Goal: Information Seeking & Learning: Compare options

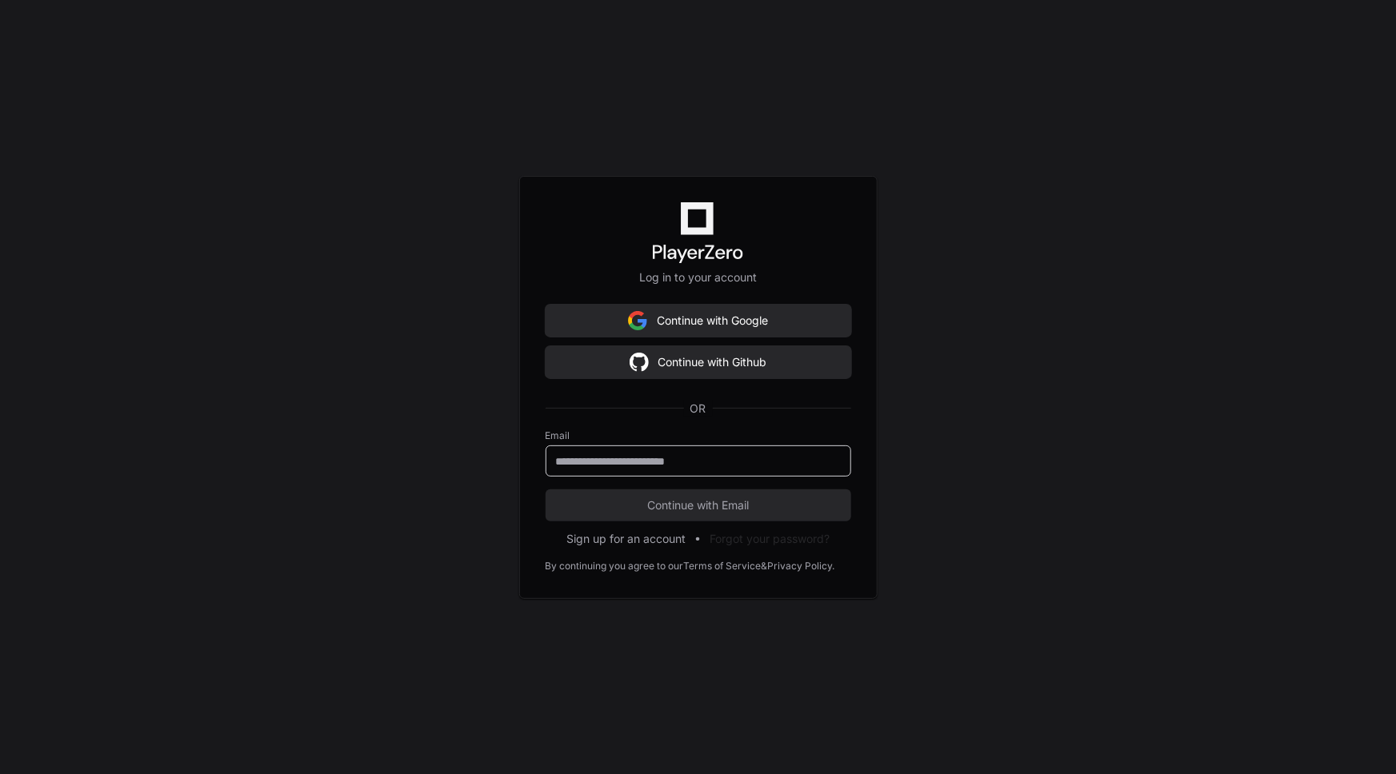
click at [740, 459] on input "email" at bounding box center [698, 462] width 285 height 16
type input "**********"
click at [726, 504] on span "Continue with Email" at bounding box center [699, 506] width 306 height 16
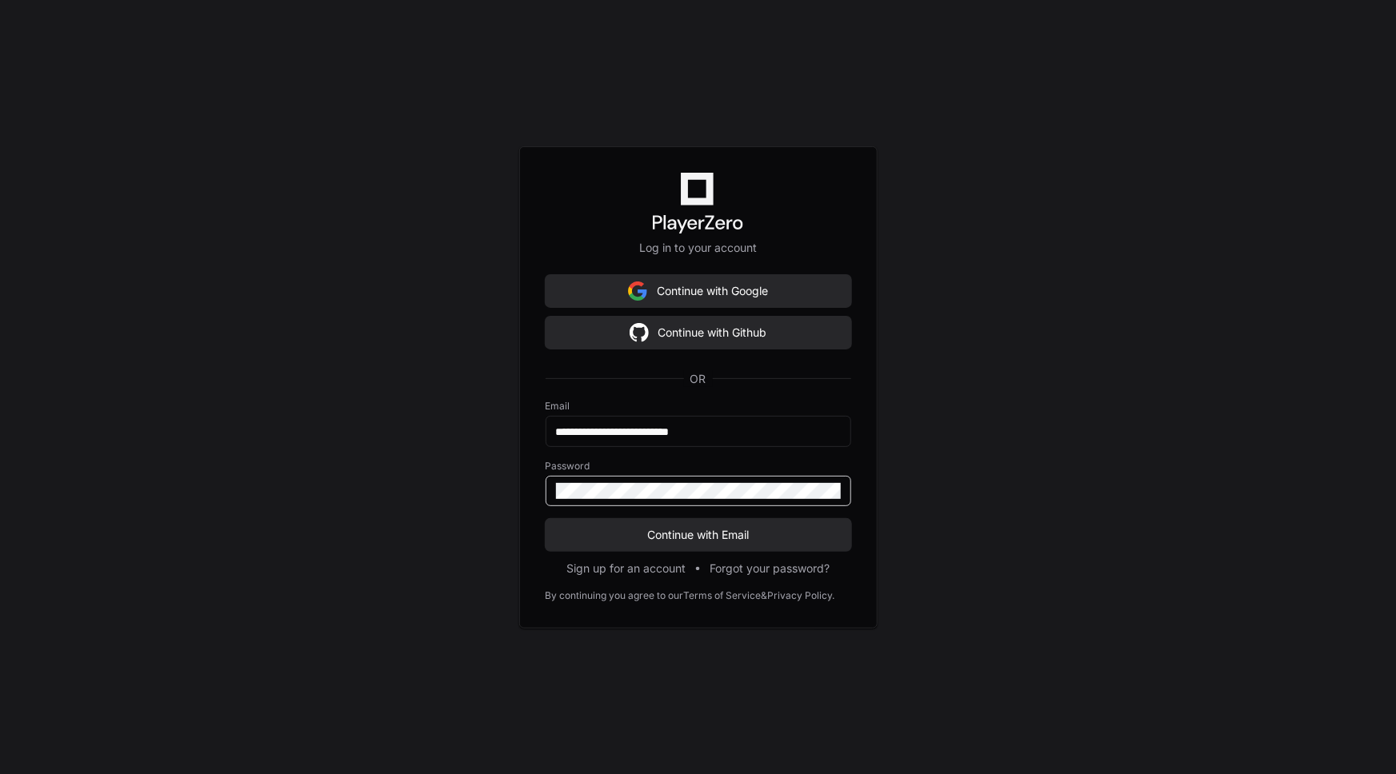
click button "Continue with Email" at bounding box center [699, 535] width 306 height 32
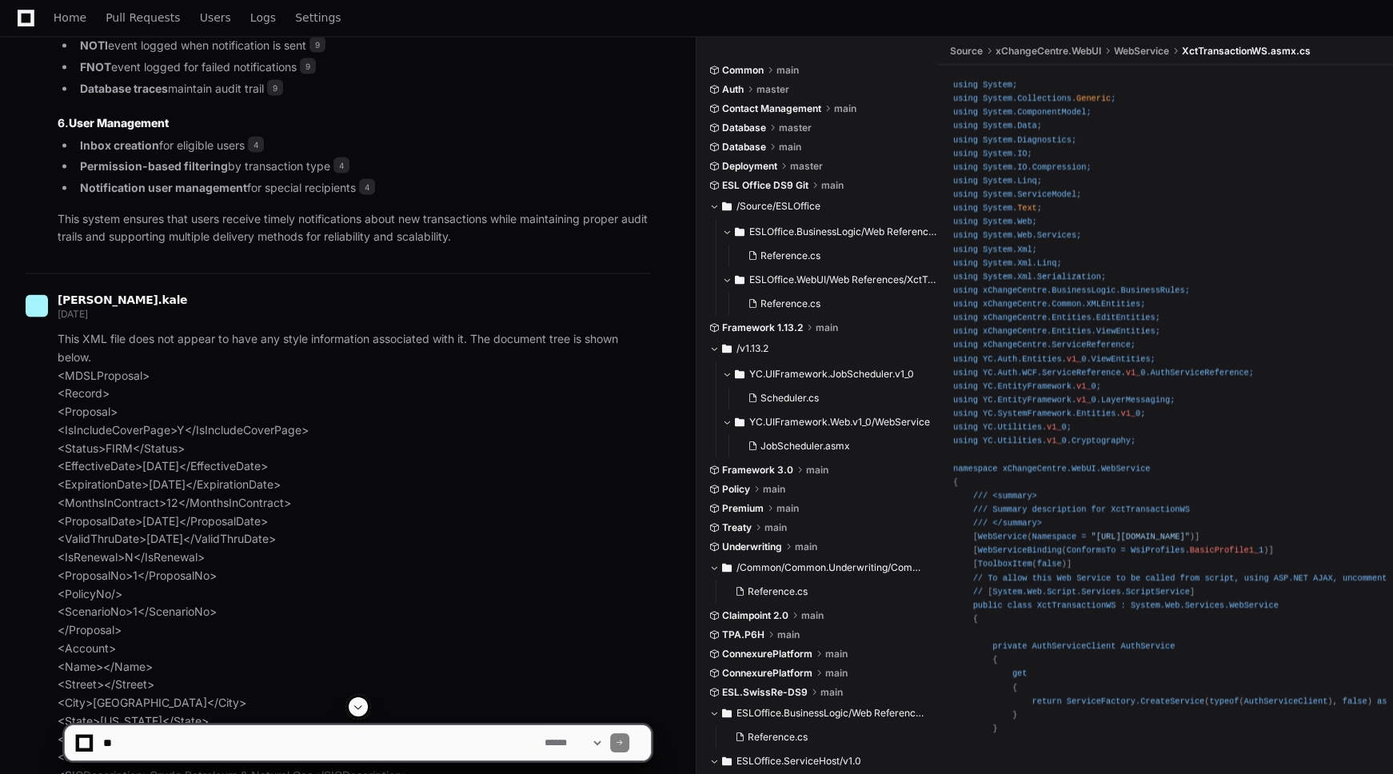
scroll to position [4377, 0]
click at [113, 307] on span "[PERSON_NAME].kale" at bounding box center [123, 300] width 130 height 13
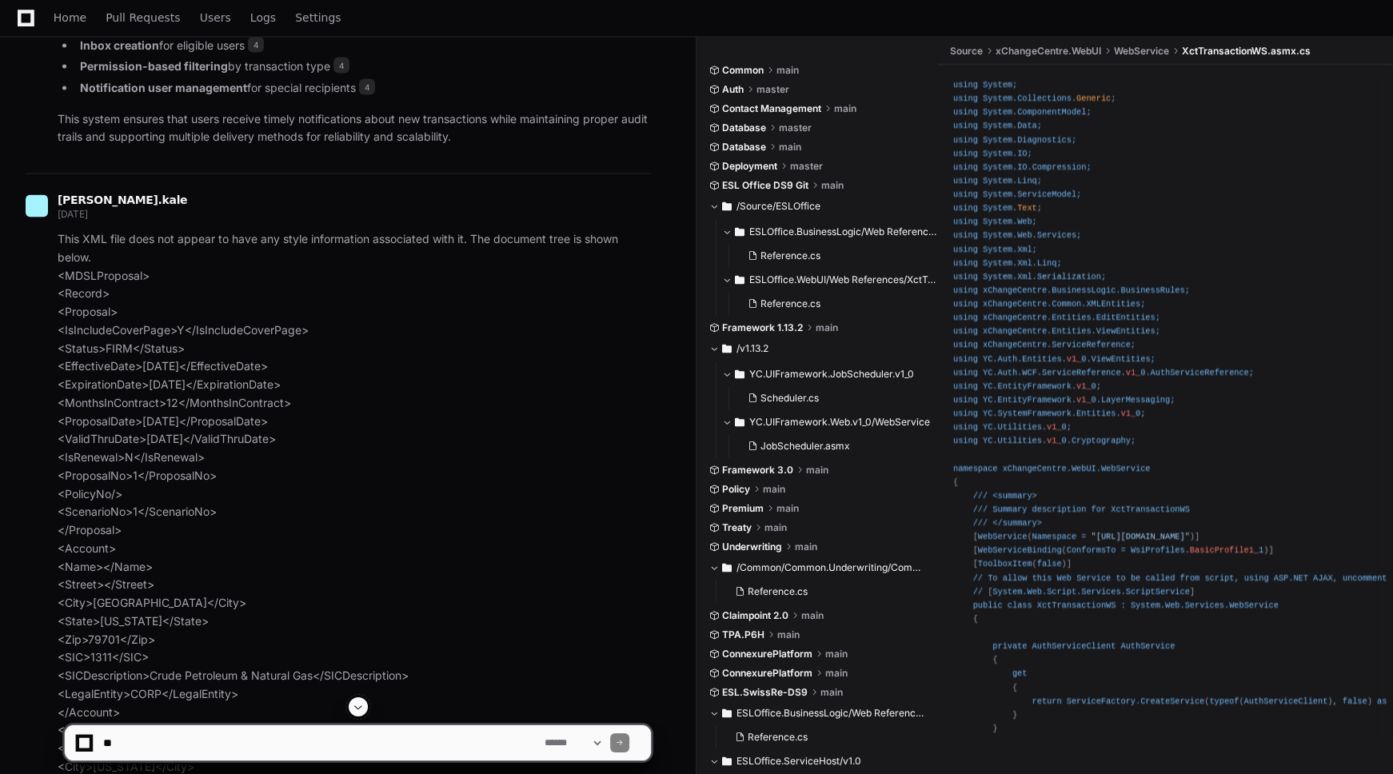
scroll to position [4741, 0]
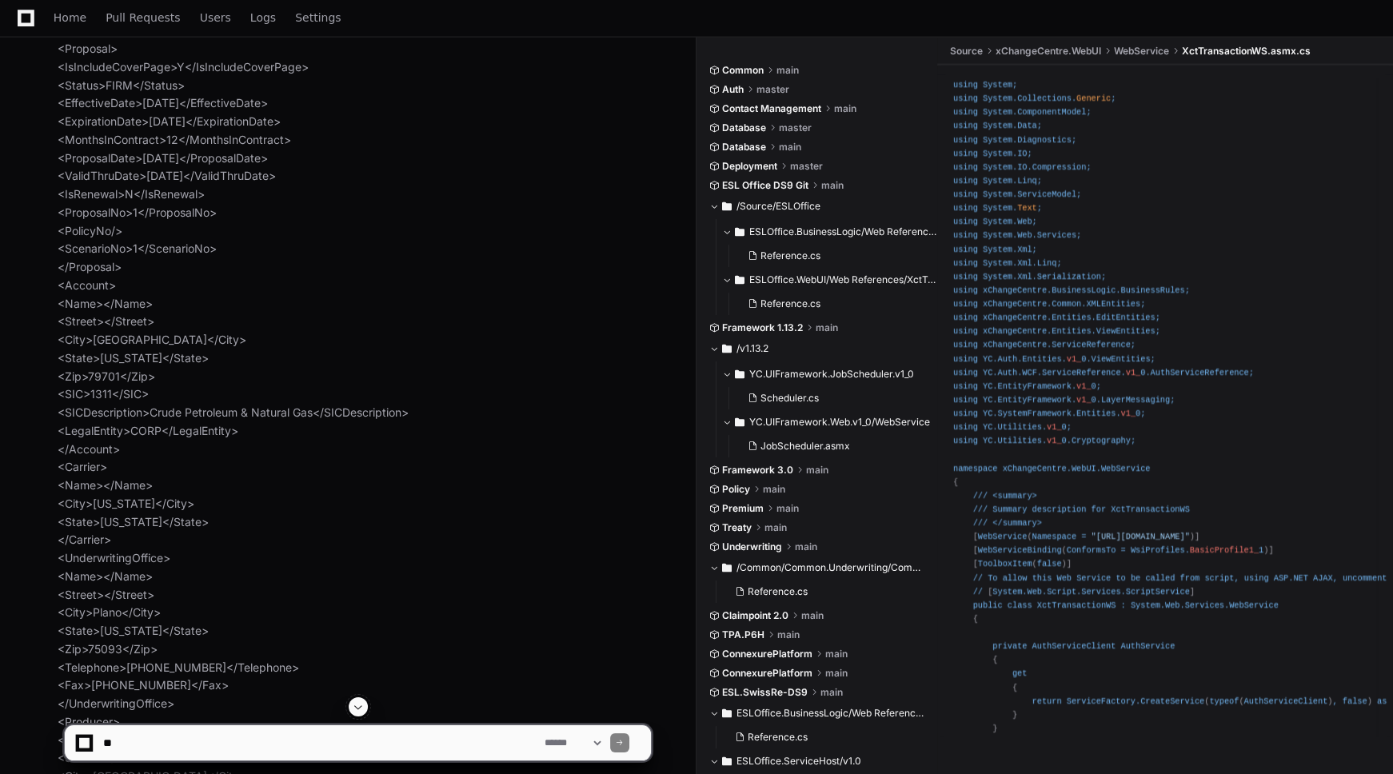
click at [365, 706] on button at bounding box center [358, 707] width 19 height 19
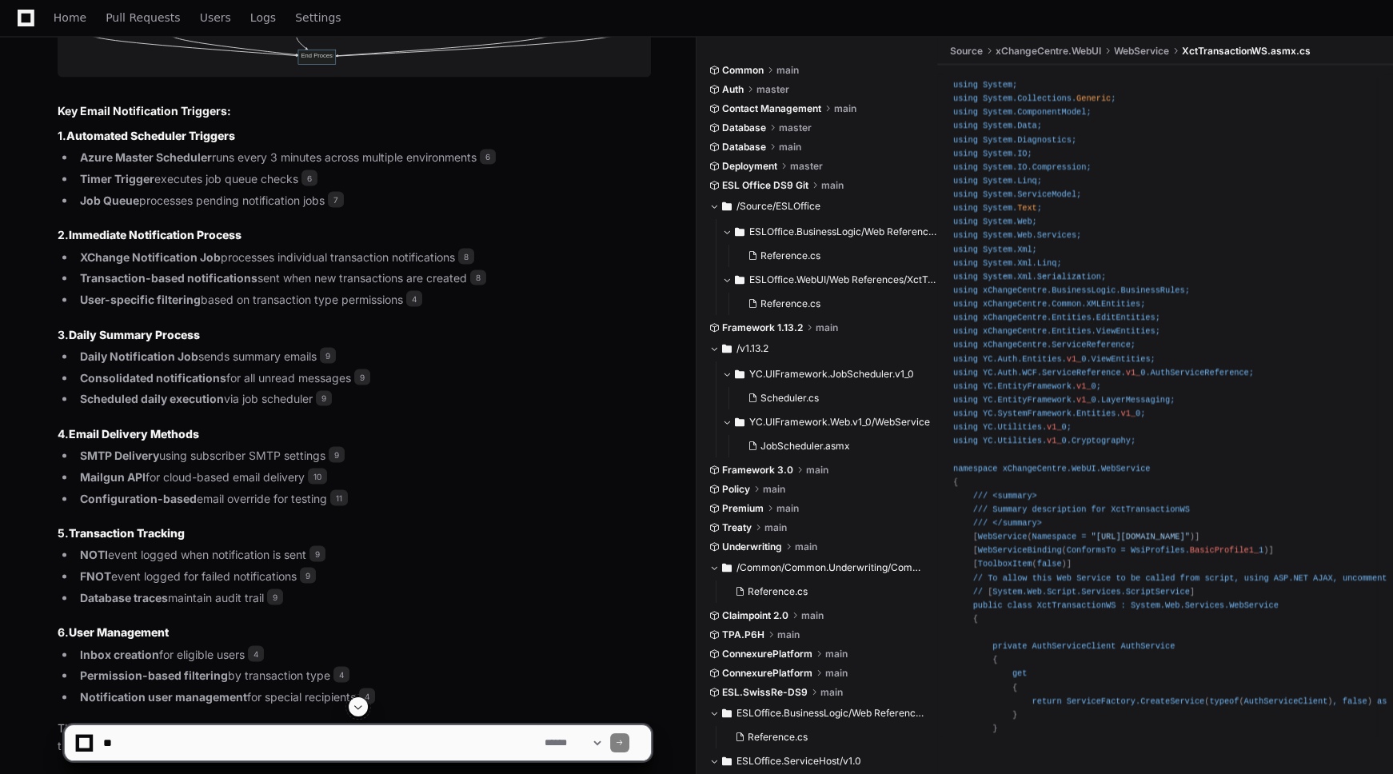
scroll to position [4523, 0]
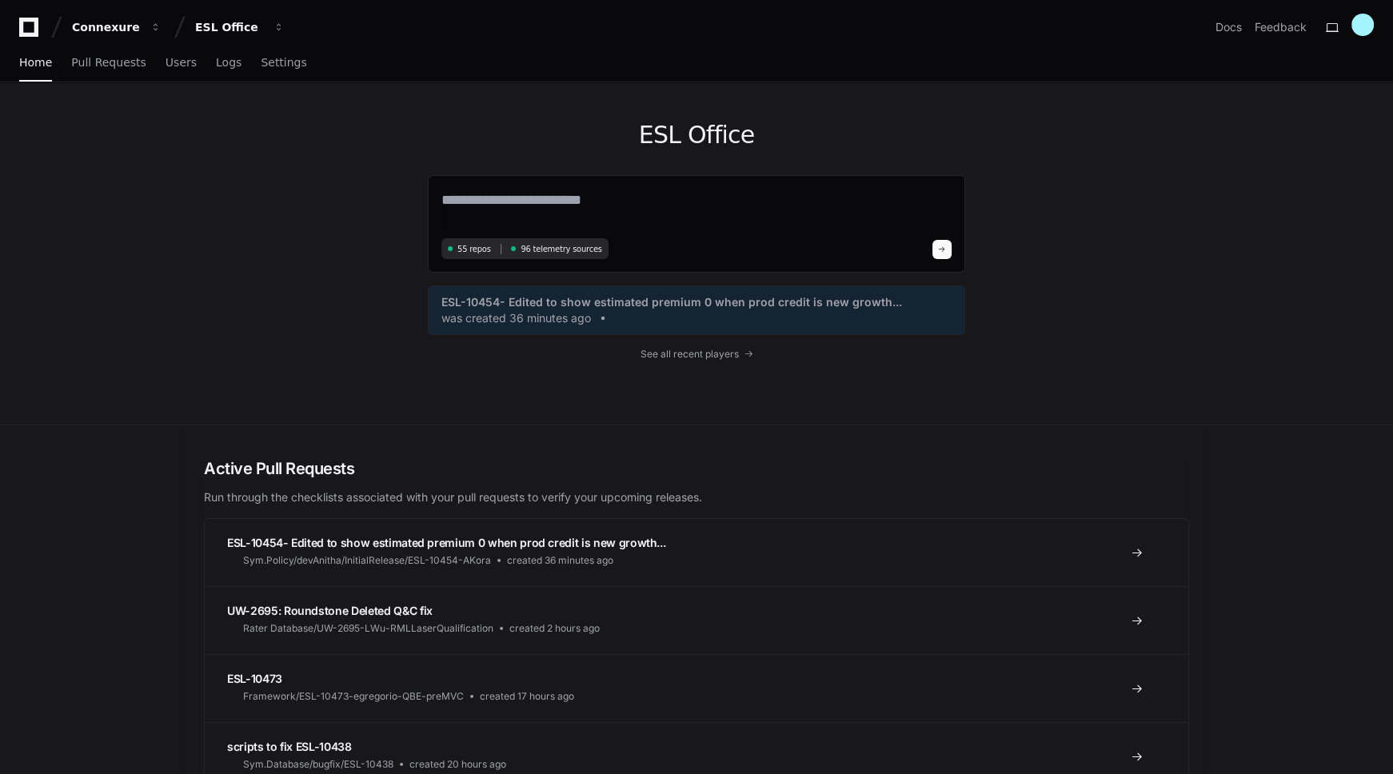
scroll to position [72, 0]
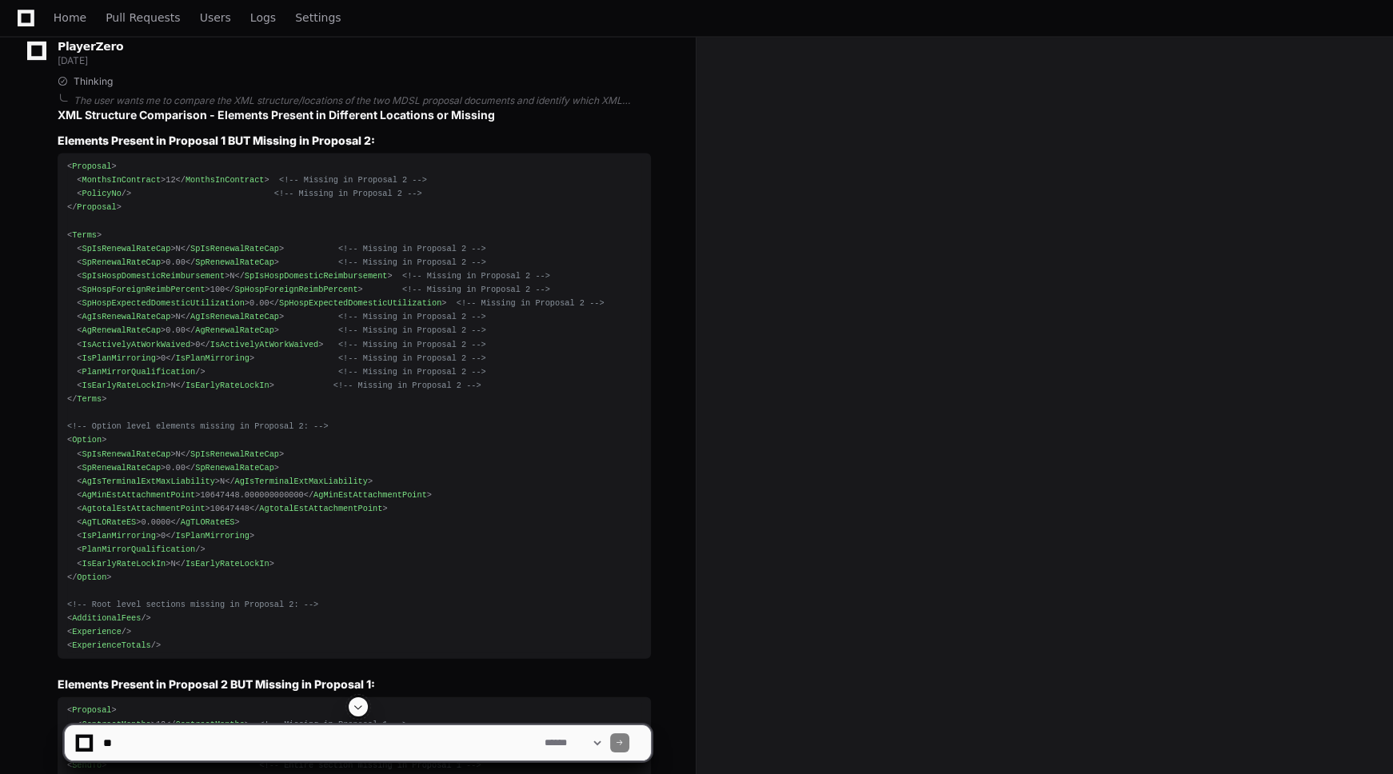
scroll to position [19561, 0]
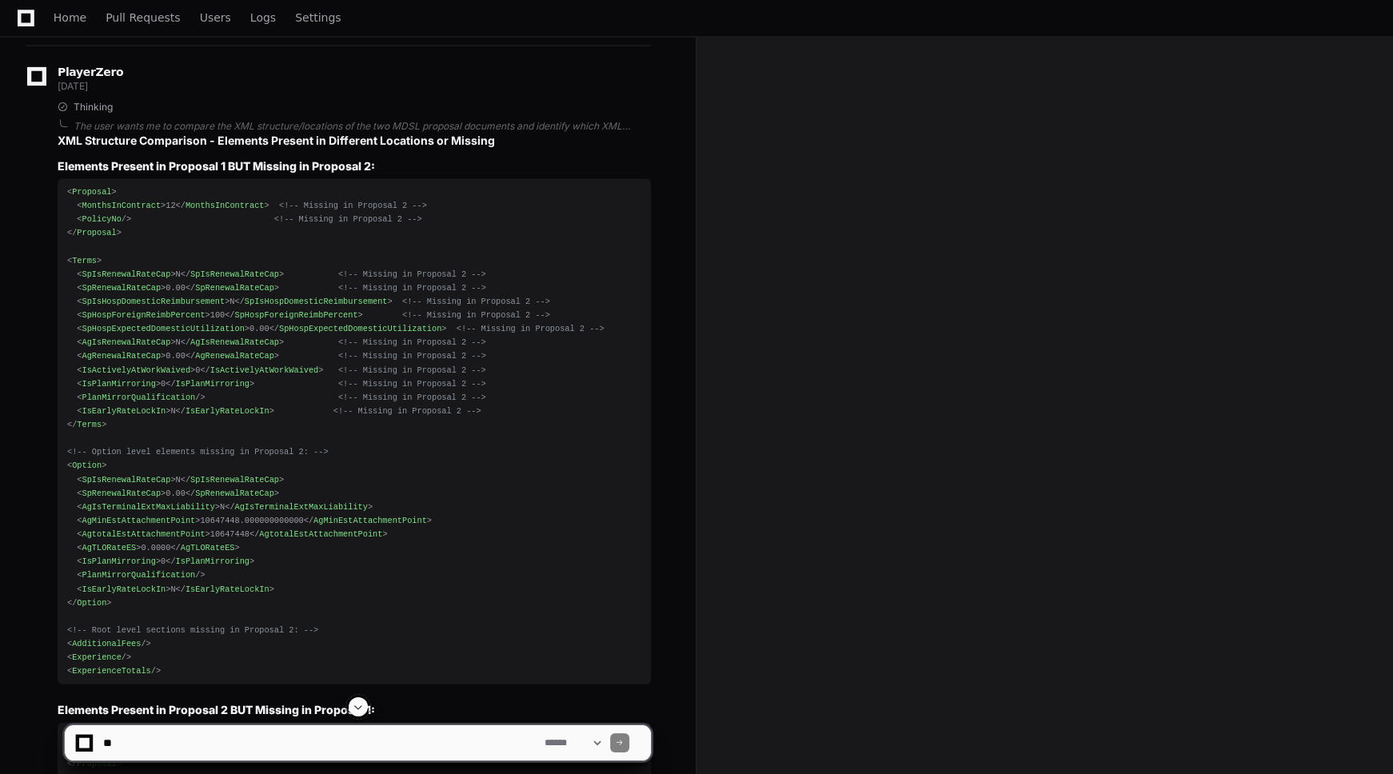
click at [456, 366] on div "< Proposal > < MonthsInContract > 12 </ MonthsInContract > <!-- Missing in Prop…" at bounding box center [354, 433] width 574 height 494
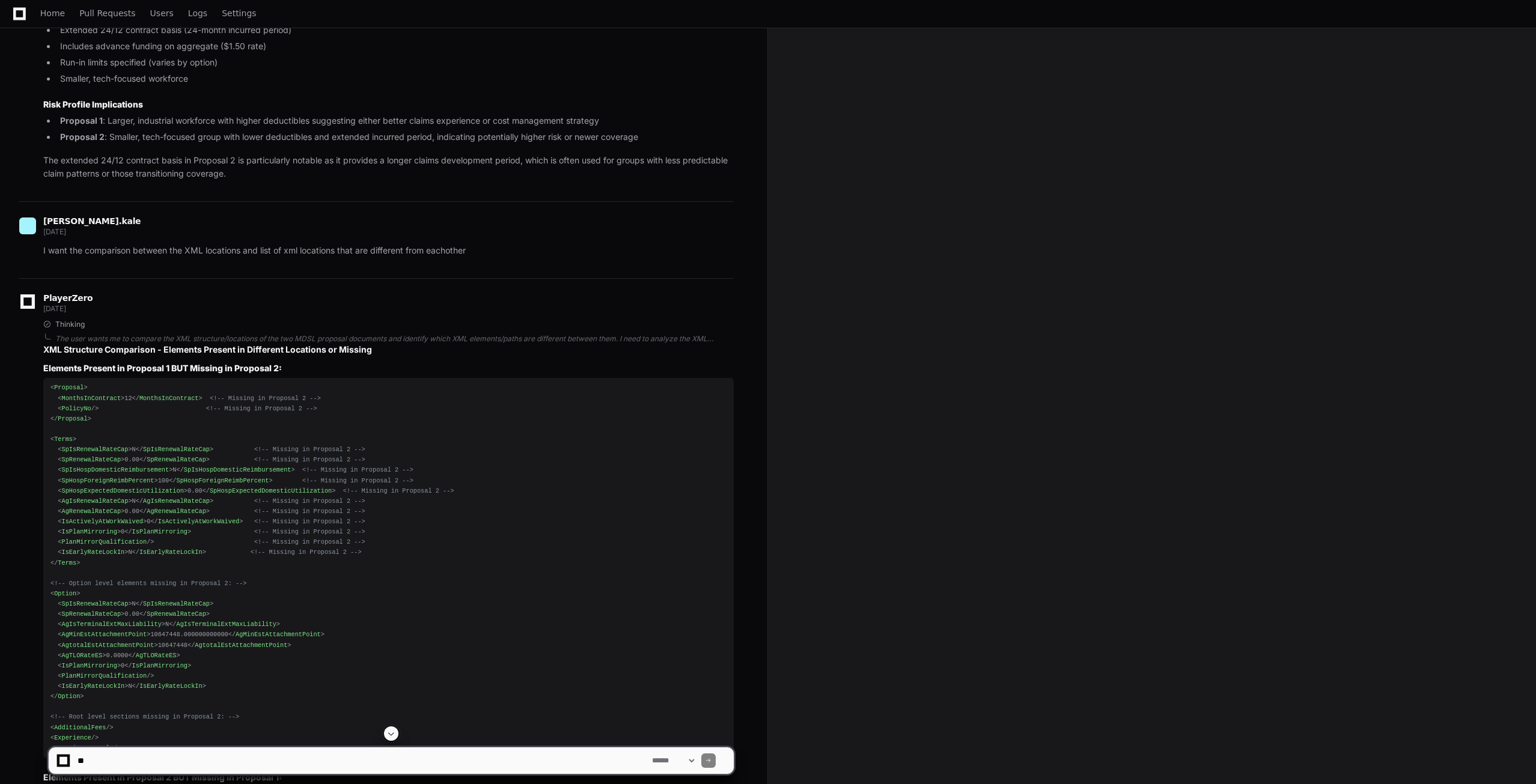
scroll to position [14553, 0]
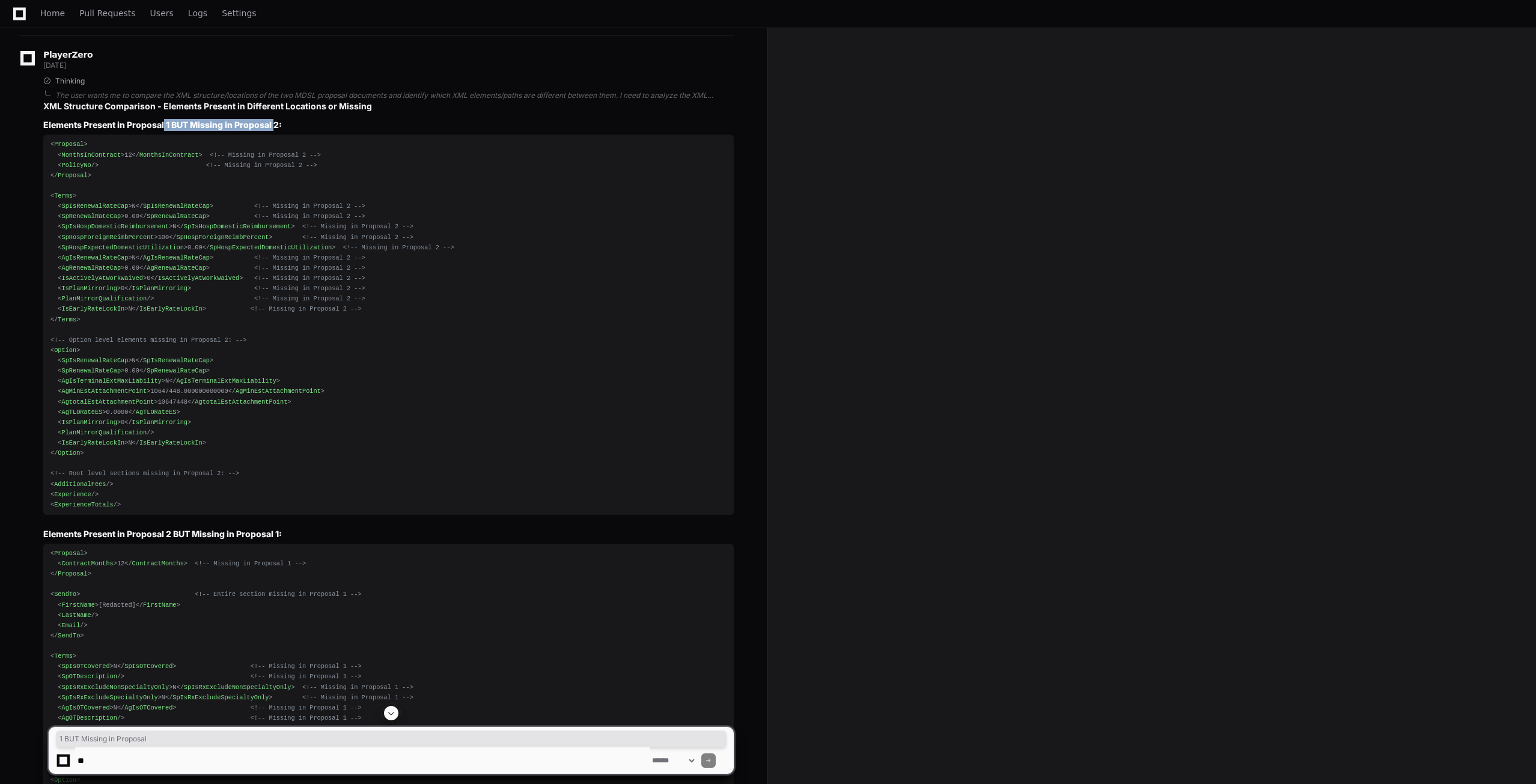
drag, startPoint x: 164, startPoint y: 123, endPoint x: 274, endPoint y: 127, distance: 110.1
click at [274, 127] on strong "Elements Present in Proposal 1 BUT Missing in Proposal 2:" at bounding box center [163, 125] width 239 height 11
click at [318, 204] on span "<!-- Missing in Proposal 2 -->" at bounding box center [309, 207] width 111 height 8
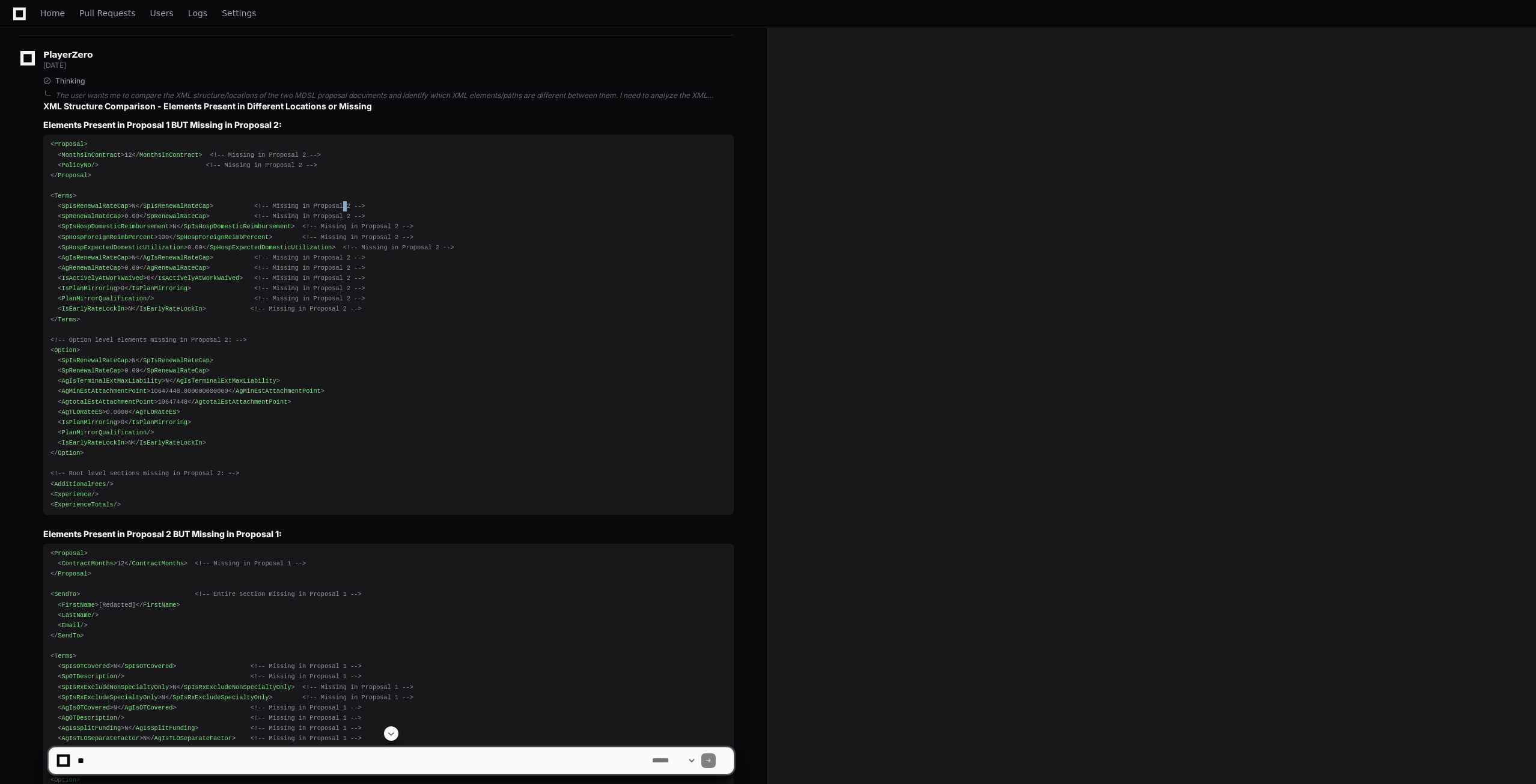
click at [318, 204] on span "<!-- Missing in Proposal 2 -->" at bounding box center [309, 207] width 111 height 8
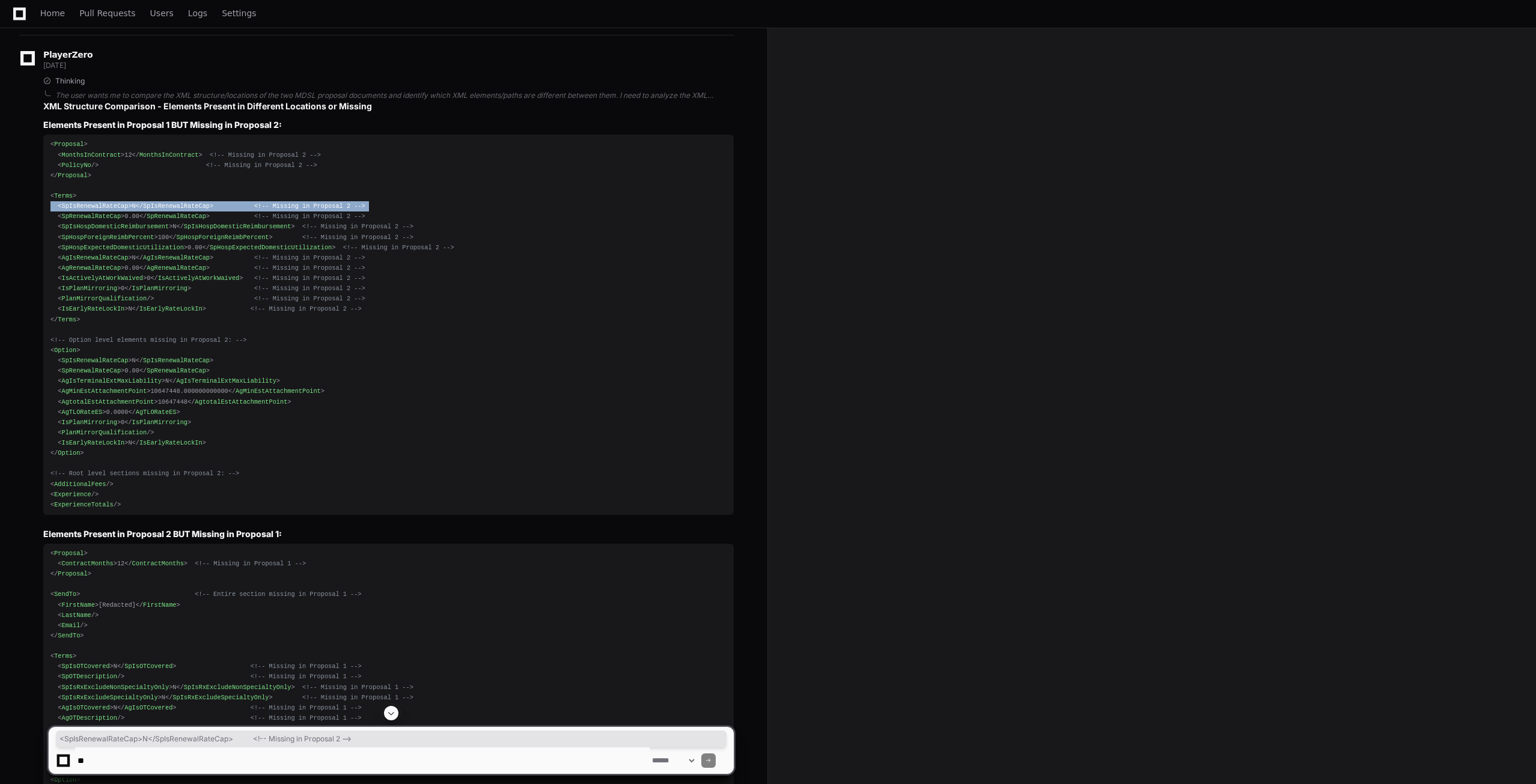
click at [318, 204] on span "<!-- Missing in Proposal 2 -->" at bounding box center [309, 207] width 111 height 8
click at [307, 214] on span "<!-- Missing in Proposal 2 -->" at bounding box center [309, 216] width 111 height 8
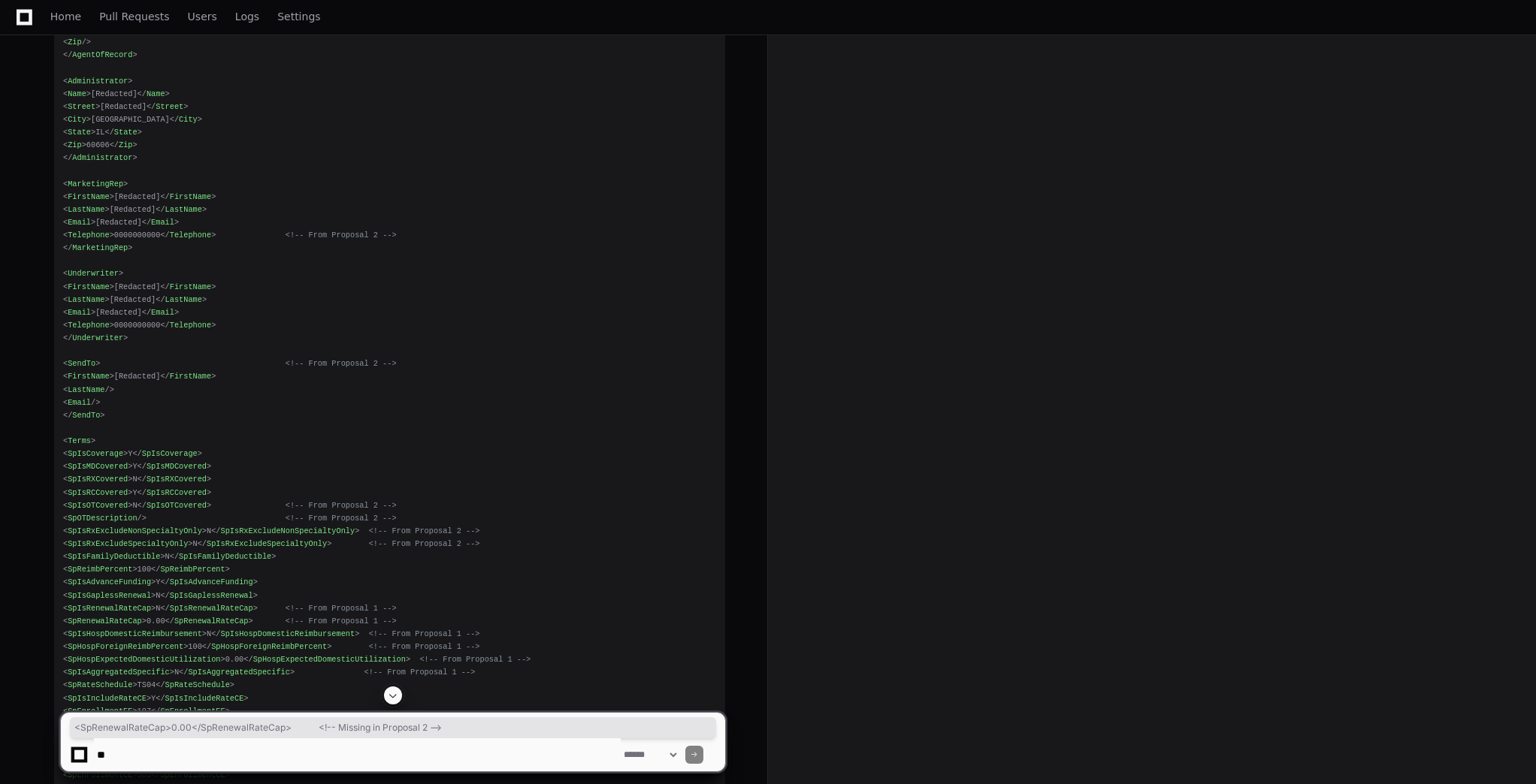
scroll to position [20823, 0]
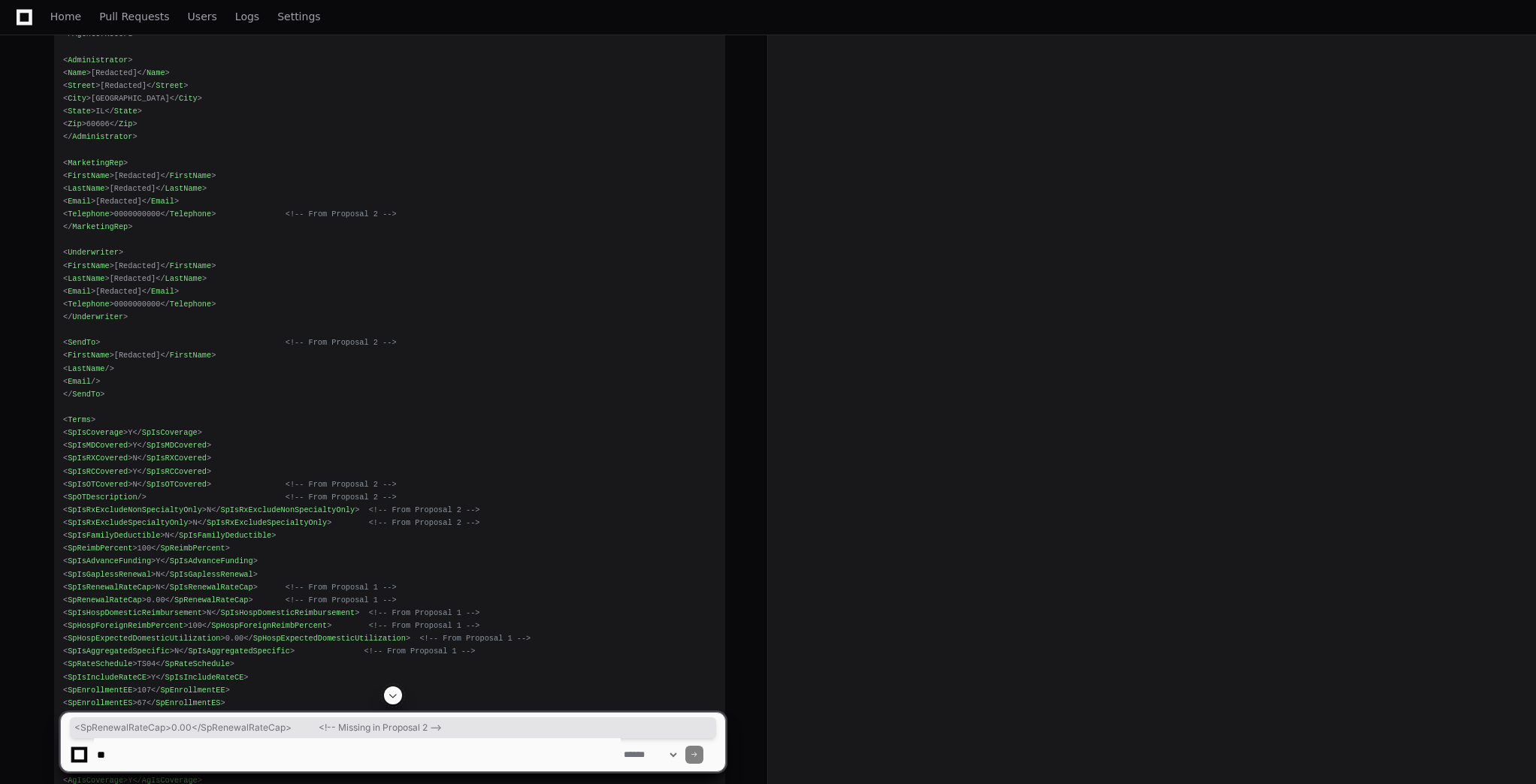
click at [101, 493] on span "SpOTDescription" at bounding box center [102, 498] width 70 height 9
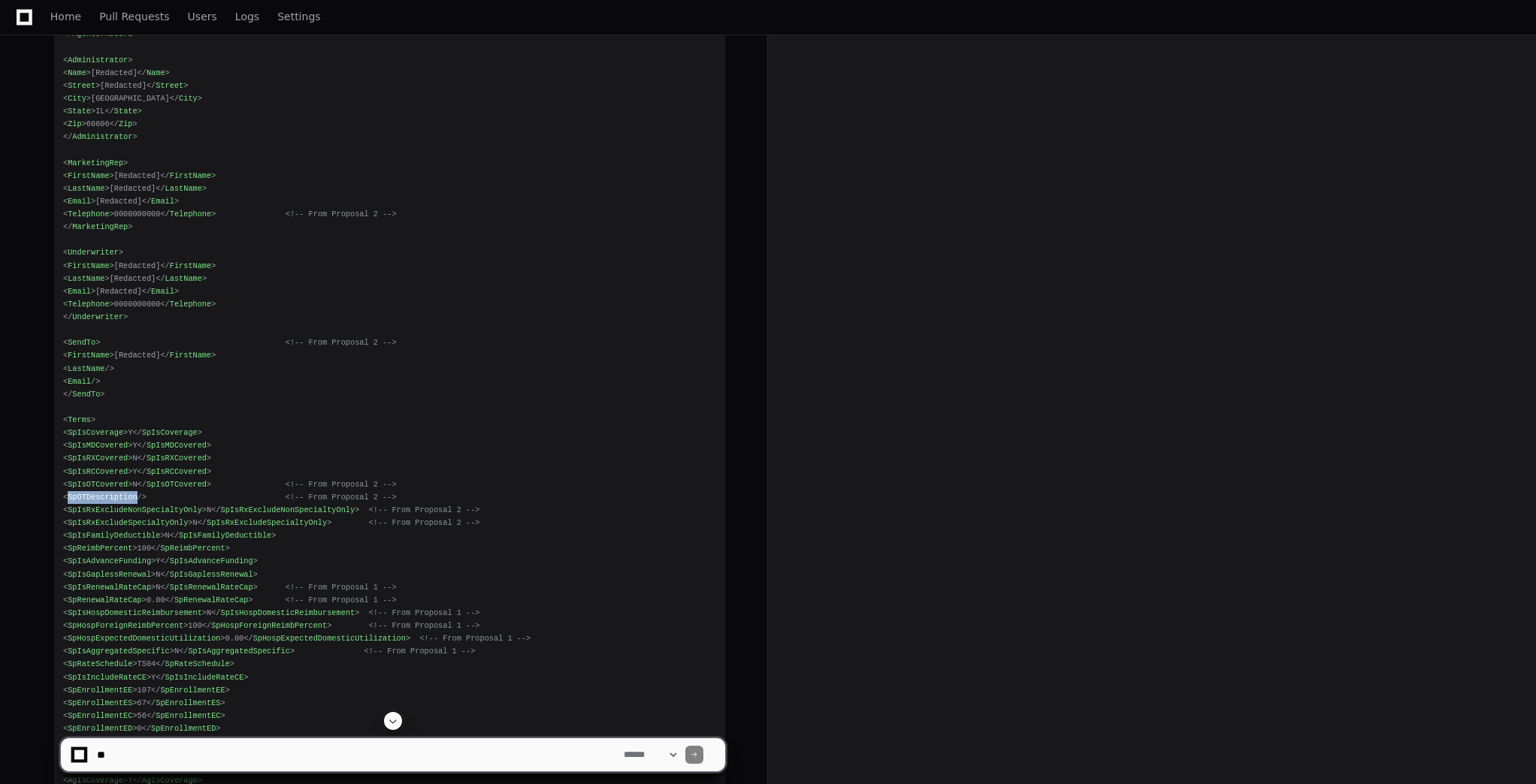
click at [101, 493] on span "SpOTDescription" at bounding box center [102, 498] width 70 height 9
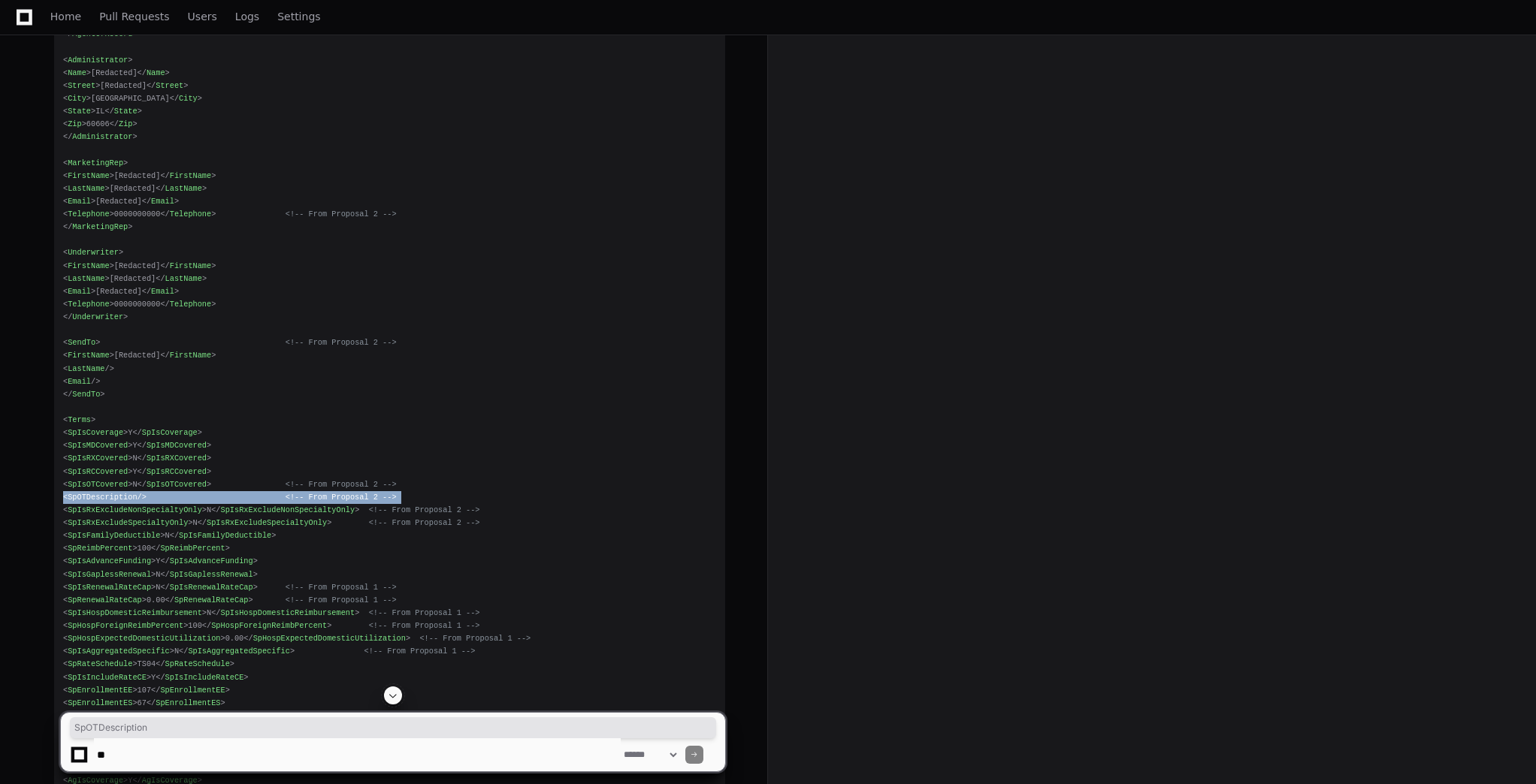
click at [101, 493] on span "SpOTDescription" at bounding box center [102, 498] width 70 height 9
click at [427, 518] on span "<!-- From Proposal 2 -->" at bounding box center [425, 523] width 111 height 9
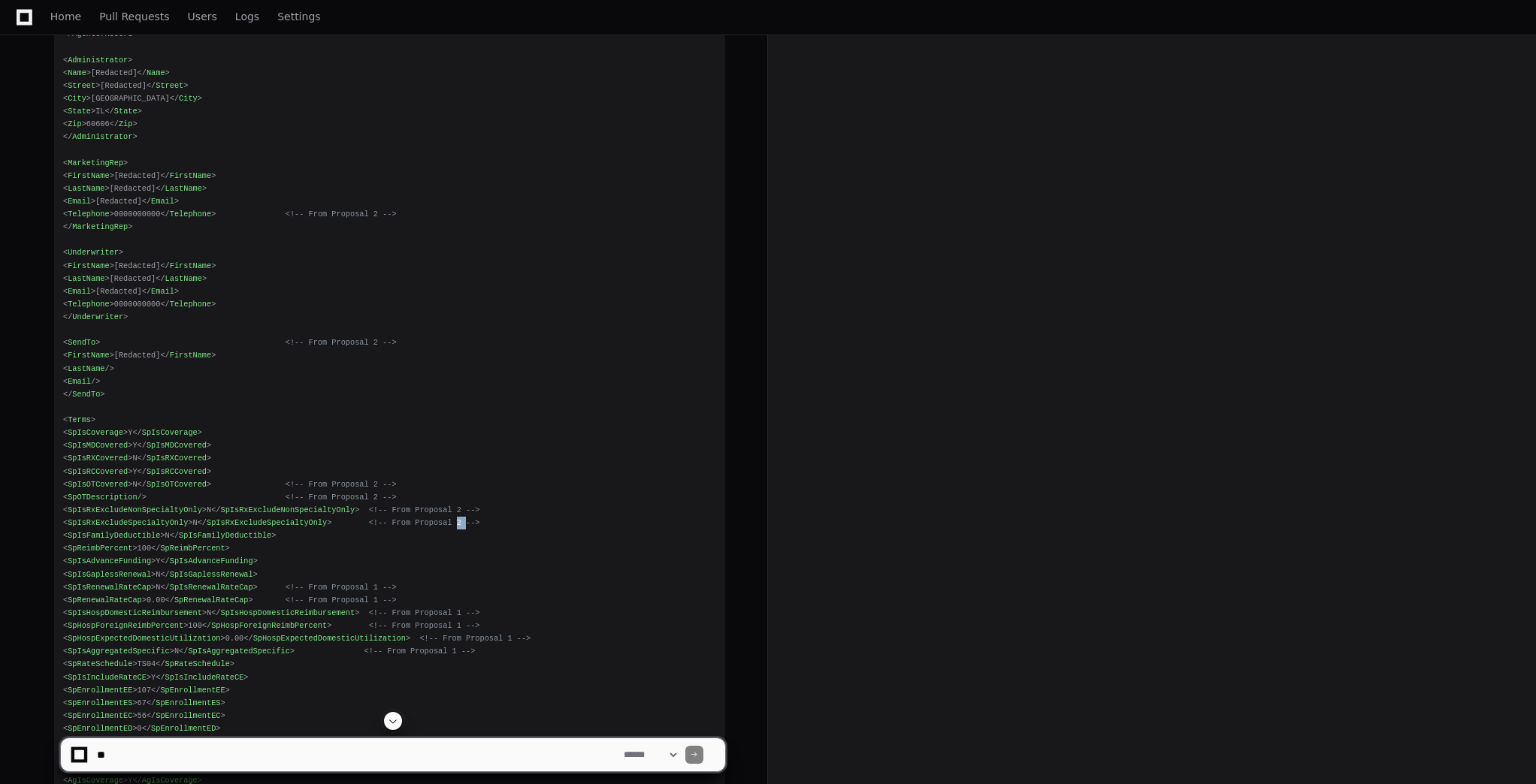
click at [427, 518] on span "<!-- From Proposal 2 -->" at bounding box center [425, 523] width 111 height 9
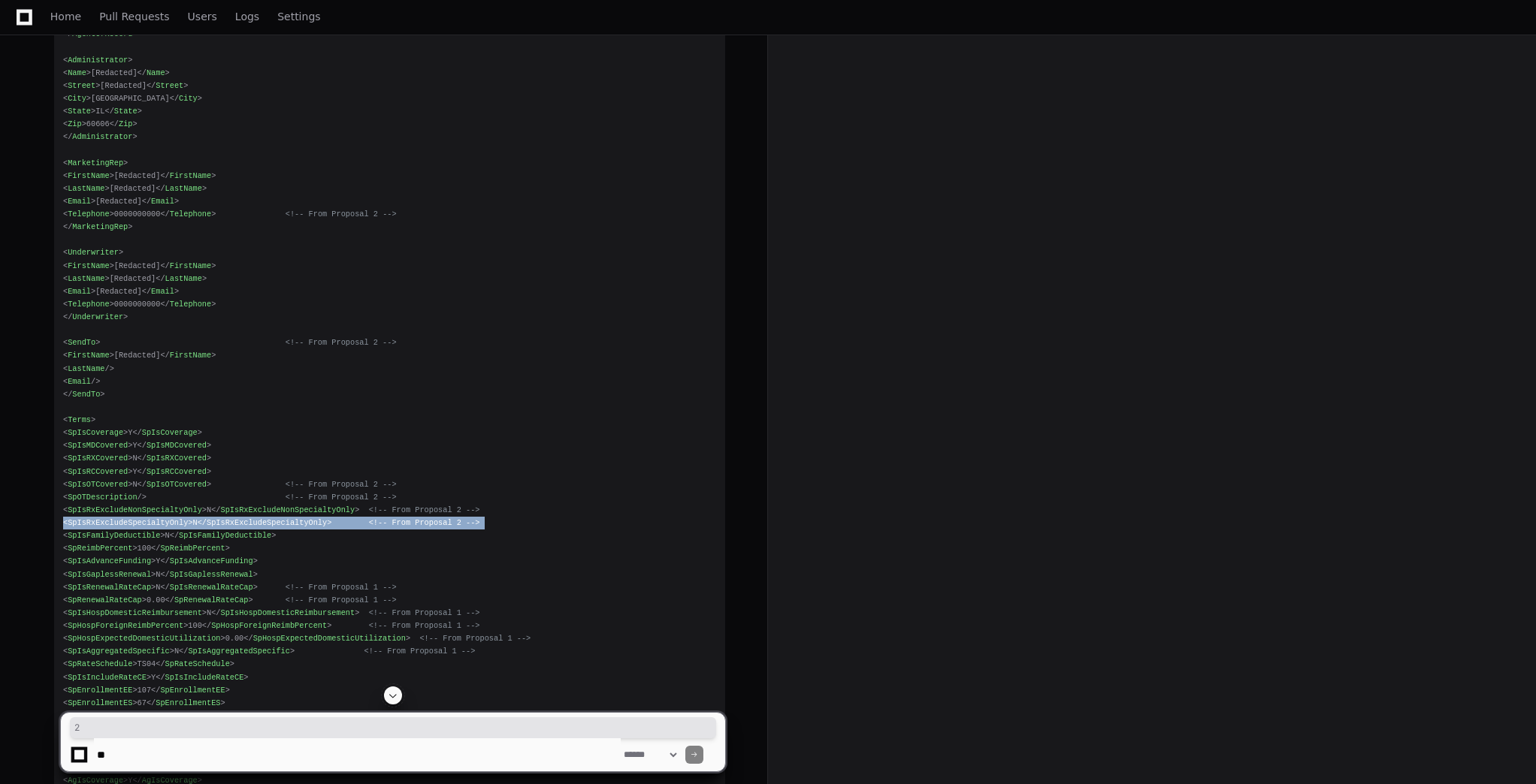
click at [427, 518] on span "<!-- From Proposal 2 -->" at bounding box center [425, 523] width 111 height 9
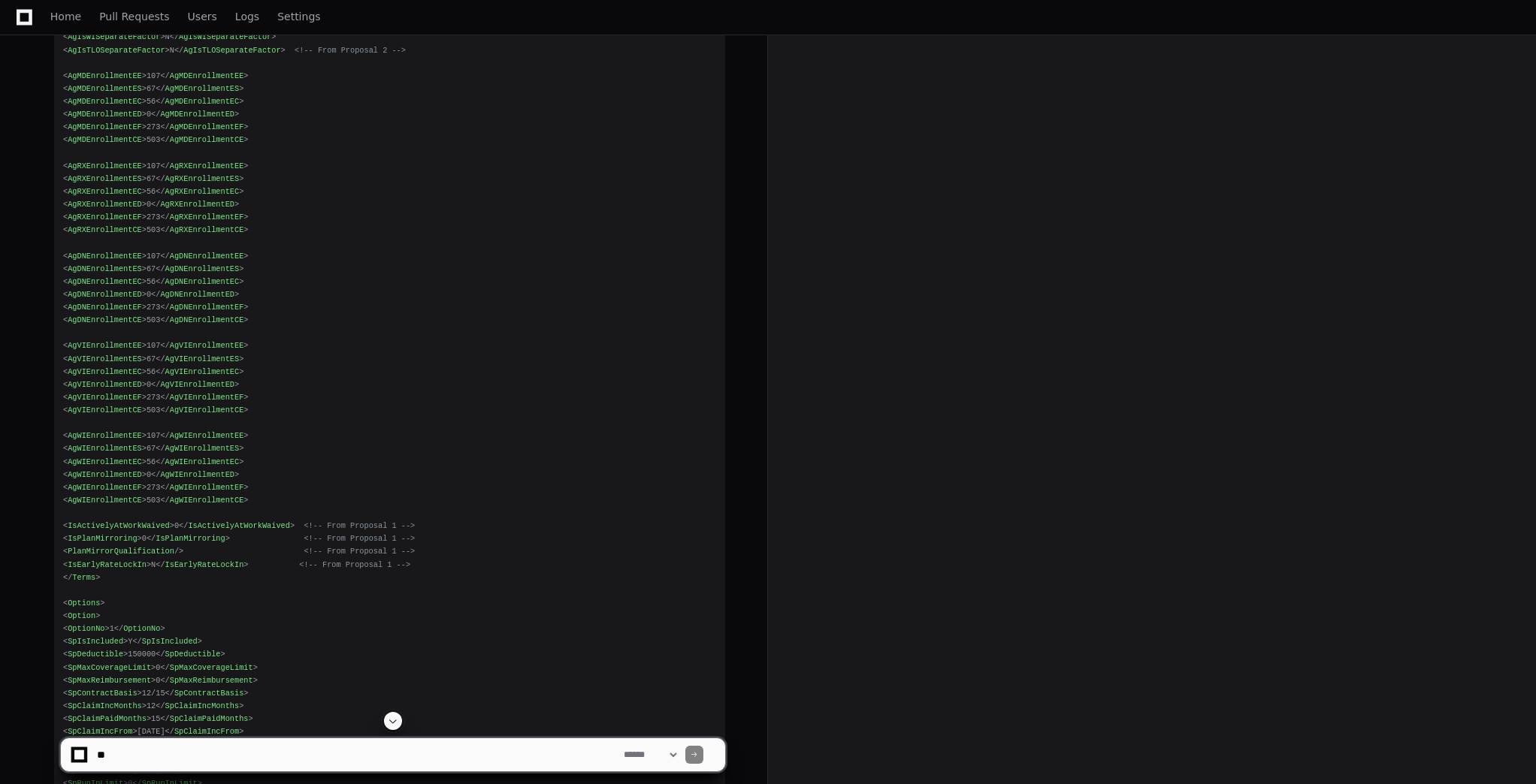
scroll to position [22025, 0]
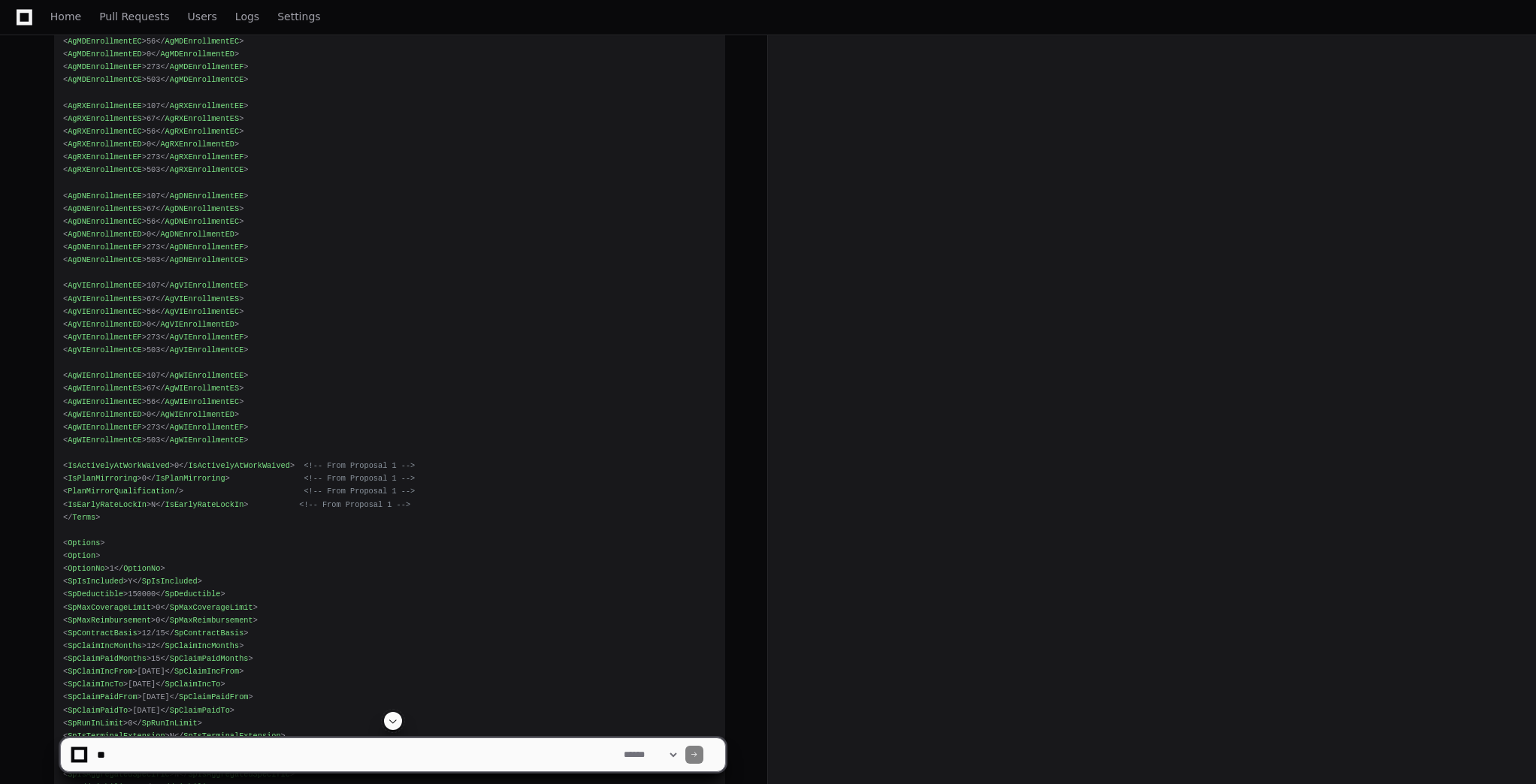
click at [74, 474] on span "IsPlanMirroring" at bounding box center [102, 479] width 70 height 9
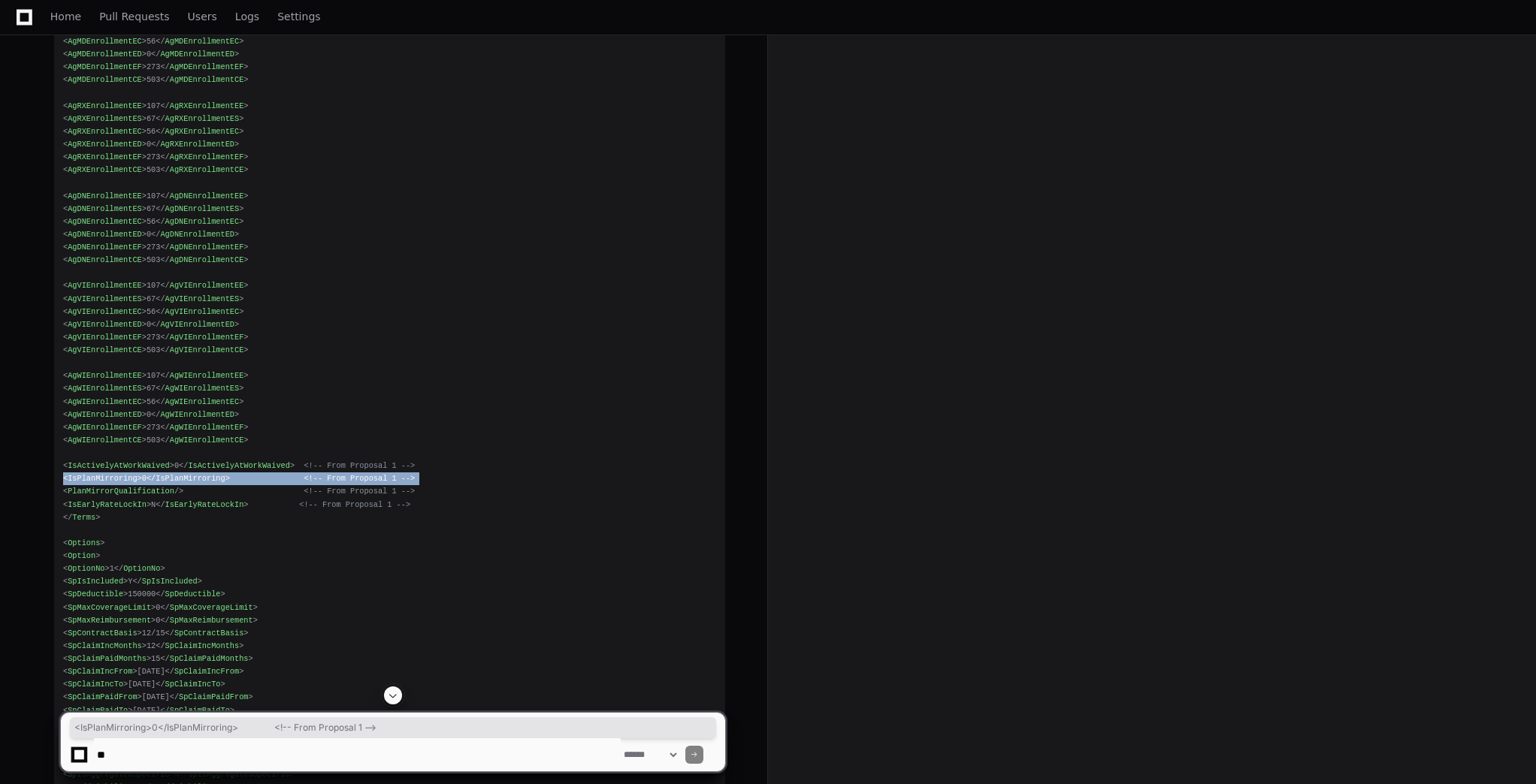
click at [74, 474] on span "IsPlanMirroring" at bounding box center [102, 479] width 70 height 9
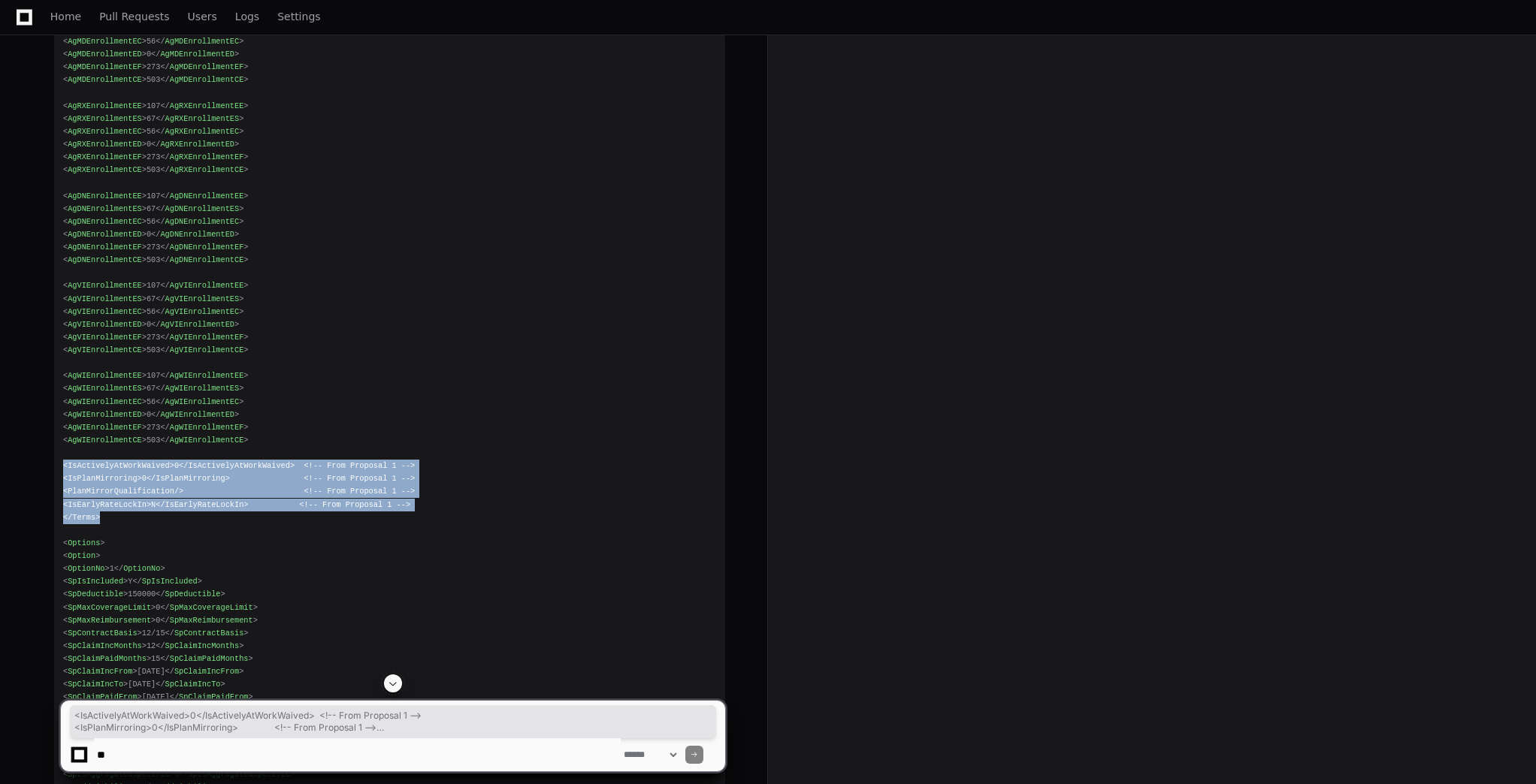
drag, startPoint x: 307, startPoint y: 505, endPoint x: 54, endPoint y: 453, distance: 258.3
click at [54, 453] on pre "< MDSLProposal > < Record > < Proposal > < IsIncludeCoverPage > Y </ IsIncludeC…" at bounding box center [390, 331] width 671 height 4667
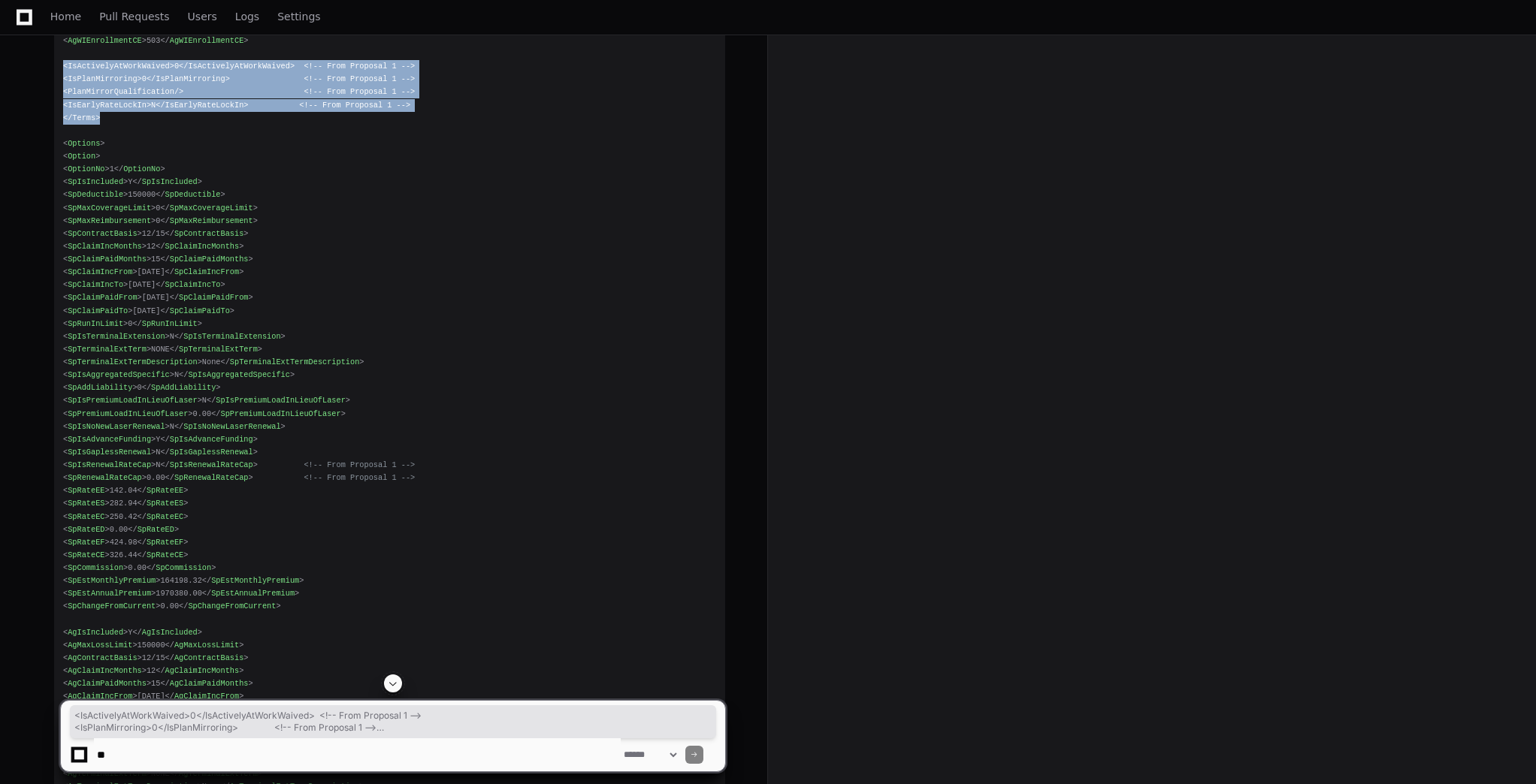
scroll to position [22446, 0]
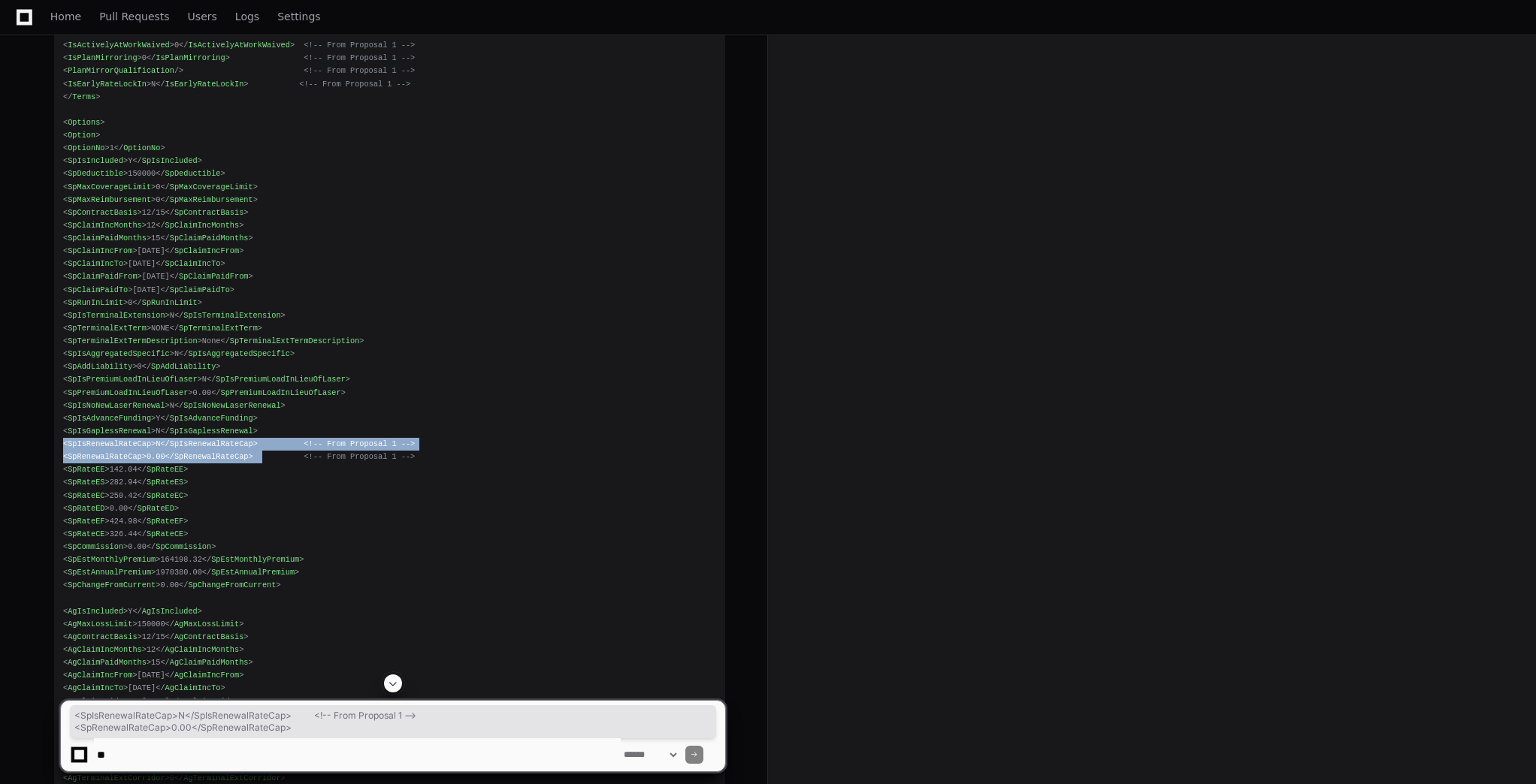
drag, startPoint x: 247, startPoint y: 453, endPoint x: 61, endPoint y: 436, distance: 186.8
click at [323, 453] on span "<!-- From Proposal 1 -->" at bounding box center [359, 457] width 111 height 9
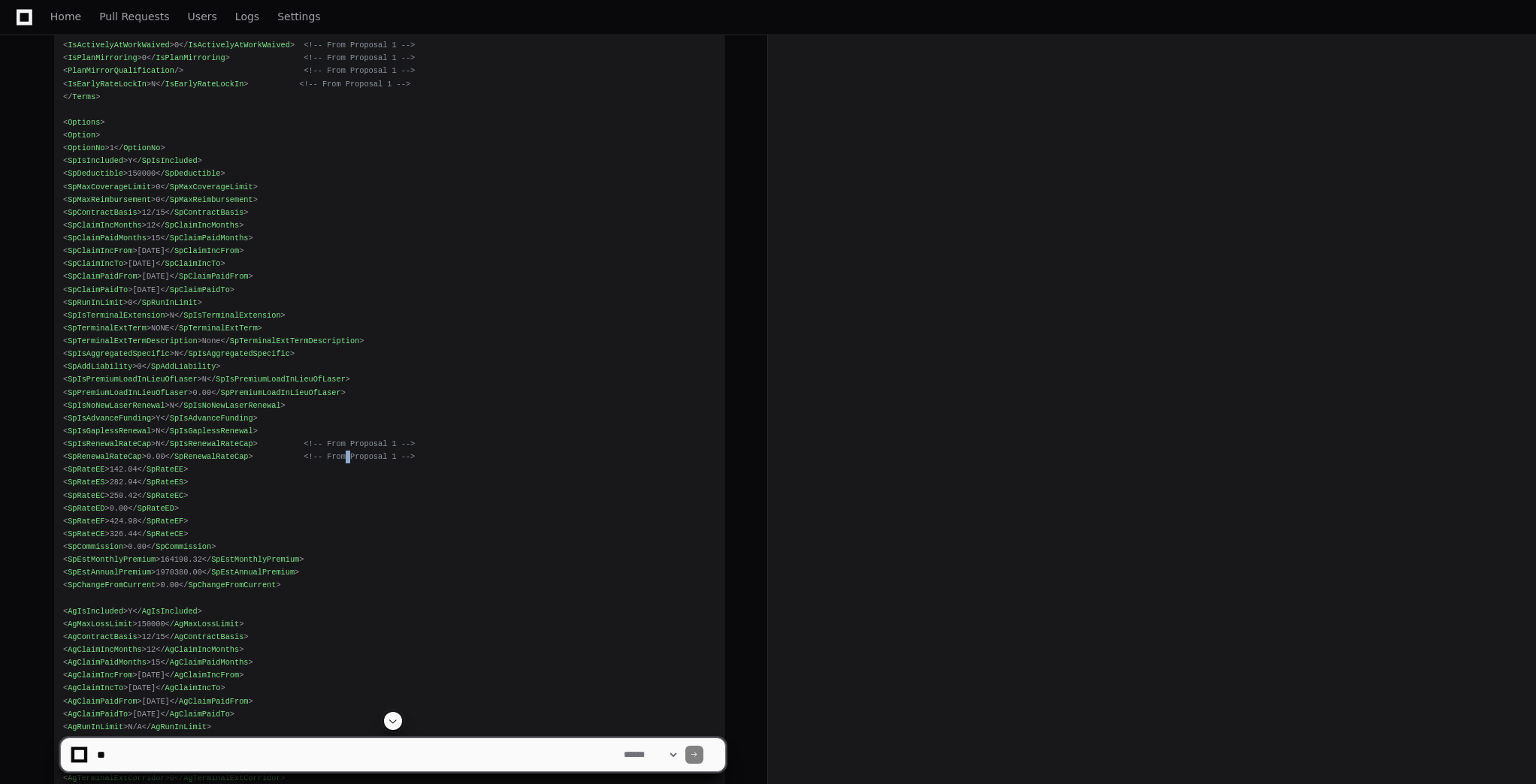
click at [323, 453] on span "<!-- From Proposal 1 -->" at bounding box center [359, 457] width 111 height 9
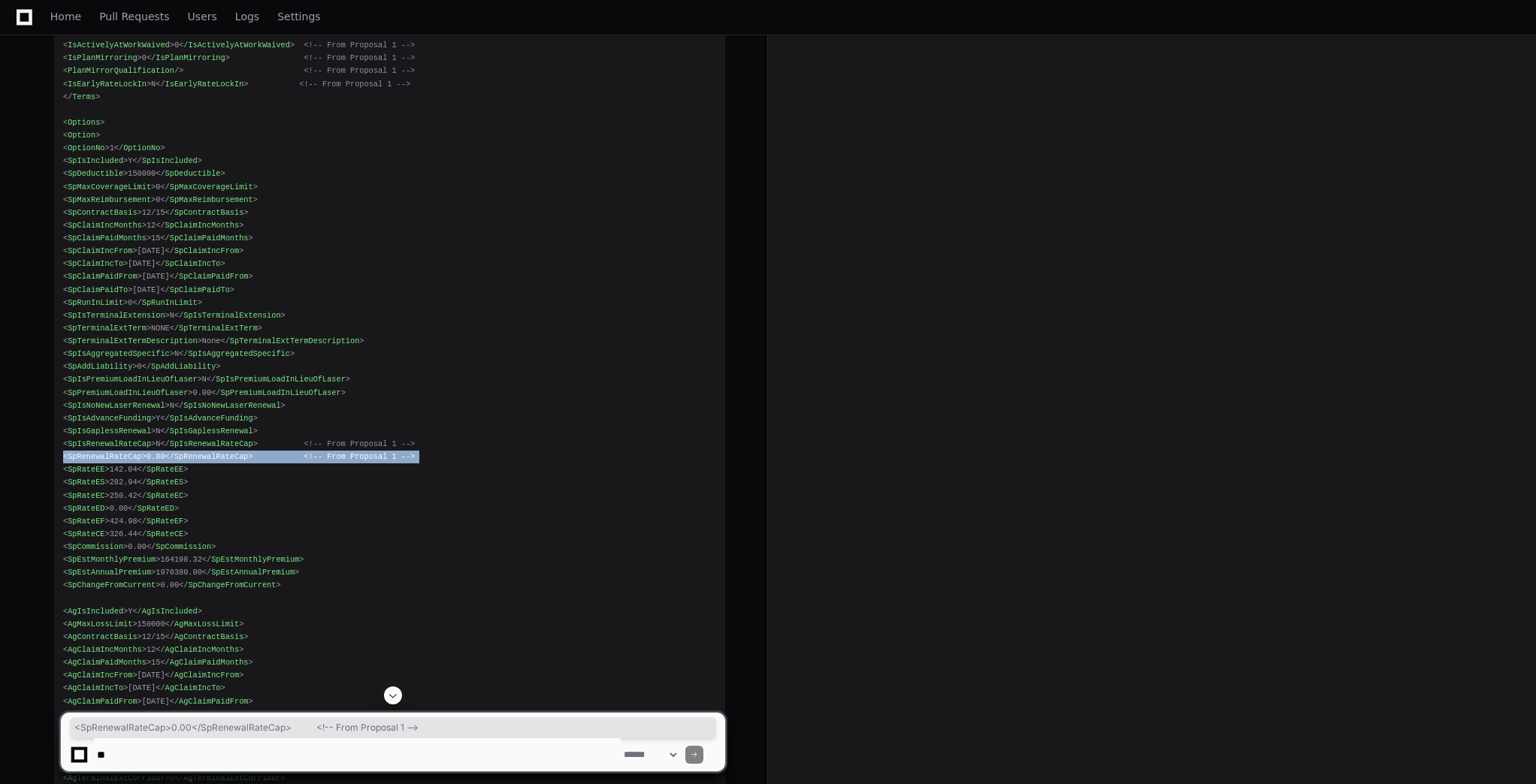
click at [323, 453] on span "<!-- From Proposal 1 -->" at bounding box center [359, 457] width 111 height 9
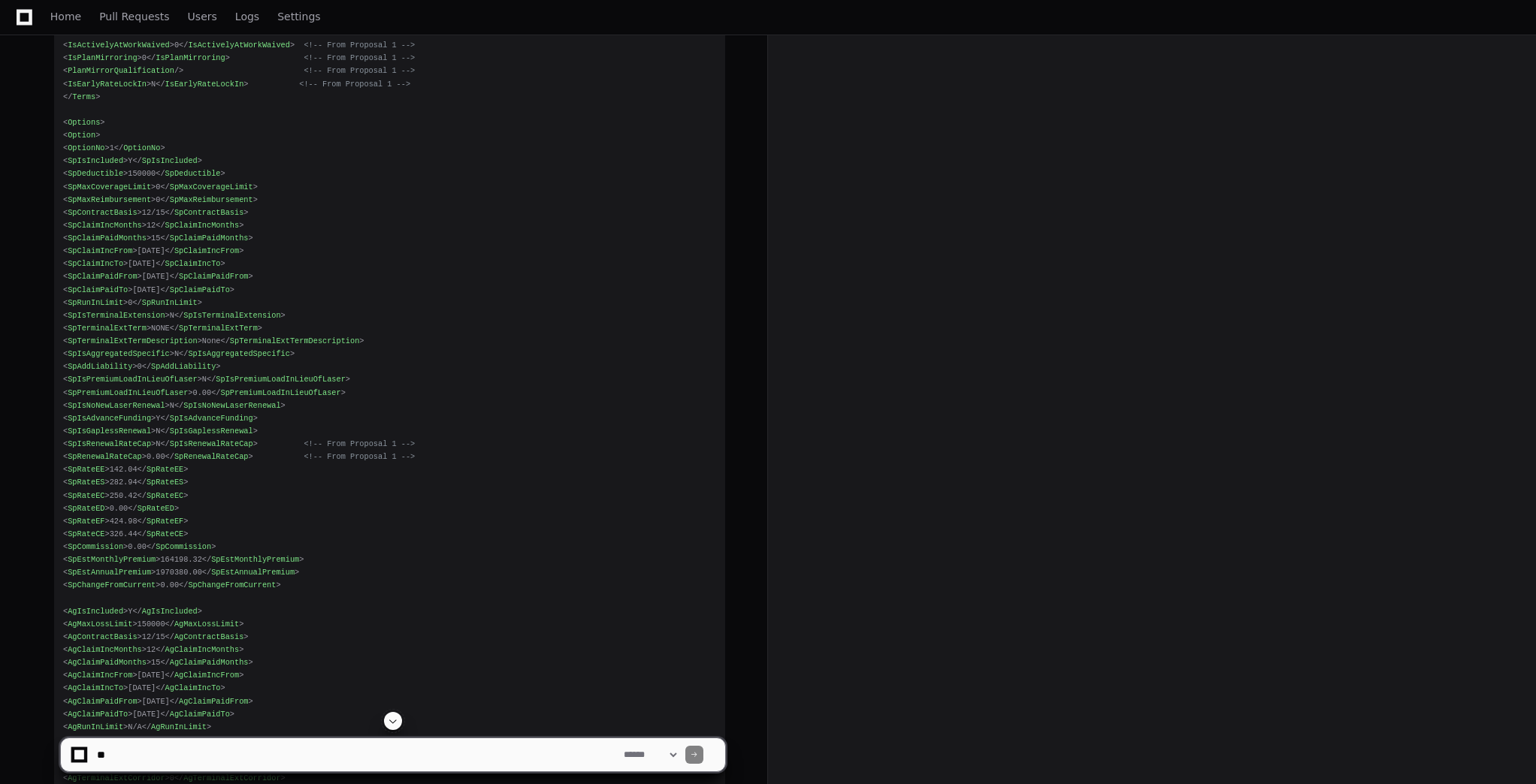
click at [328, 439] on span "<!-- From Proposal 1 -->" at bounding box center [359, 444] width 111 height 9
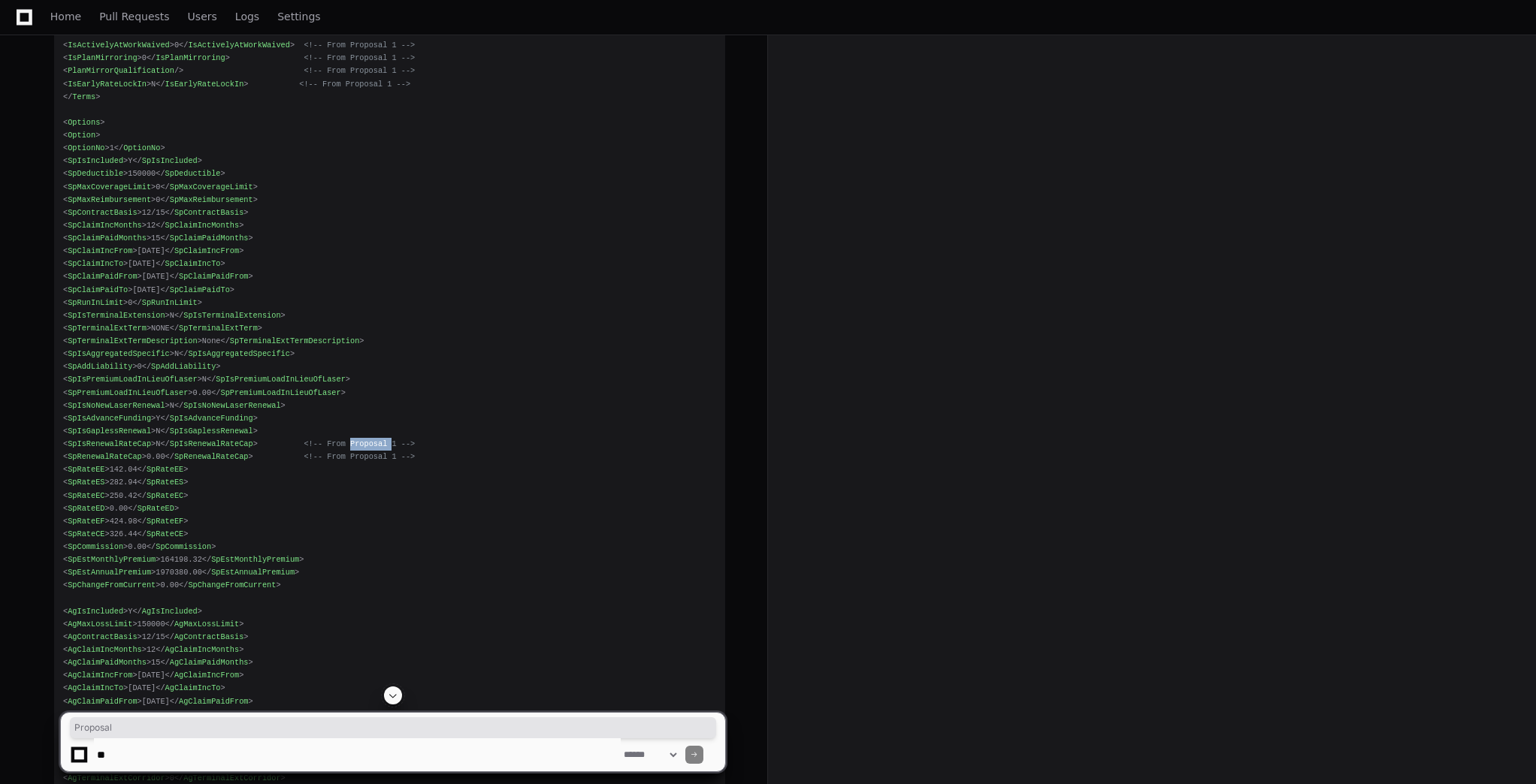
click at [328, 439] on span "<!-- From Proposal 1 -->" at bounding box center [359, 444] width 111 height 9
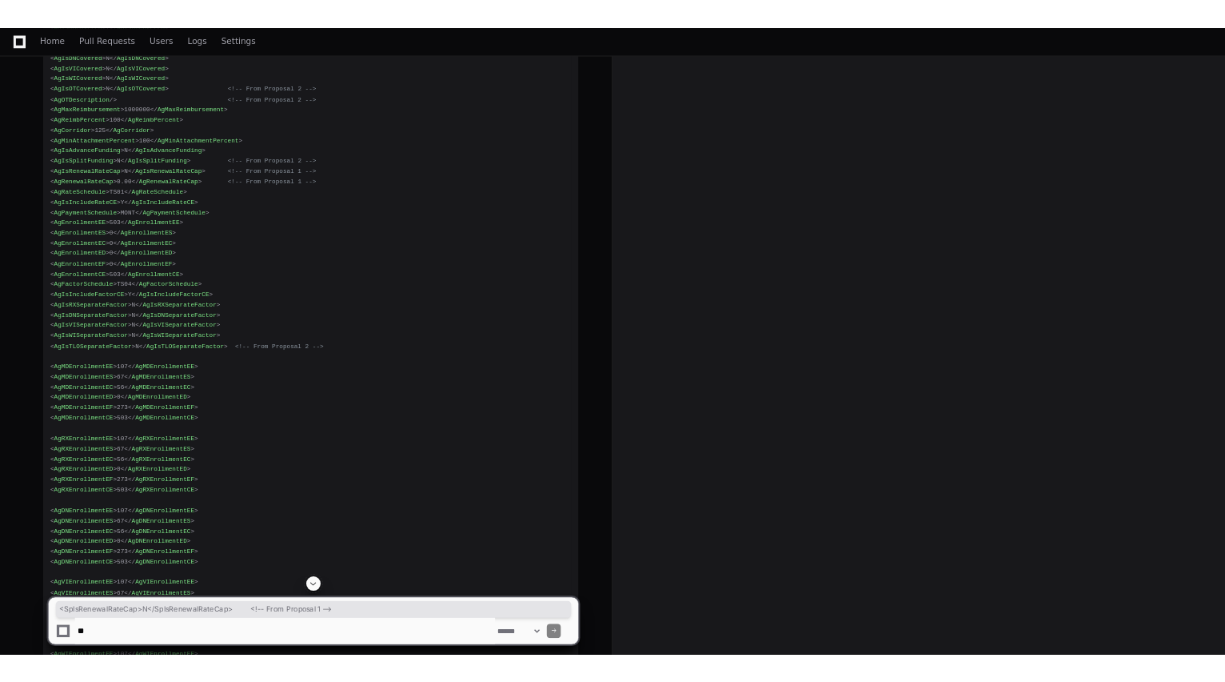
scroll to position [23010, 0]
